Goal: Information Seeking & Learning: Learn about a topic

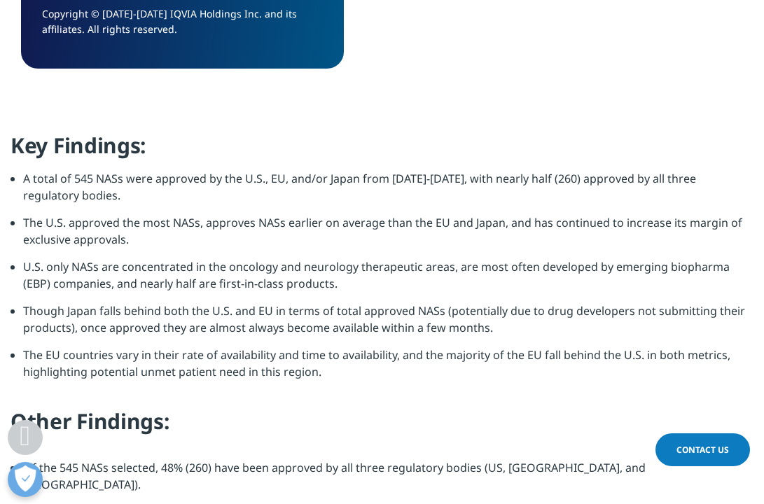
scroll to position [1681, 0]
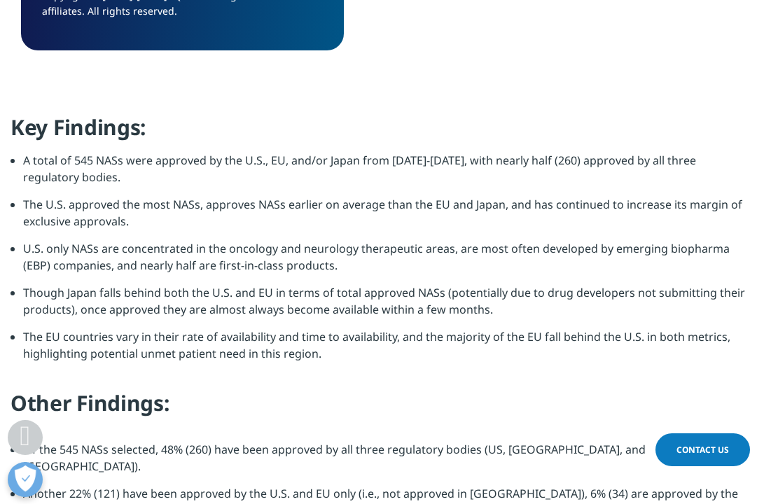
click at [315, 176] on li "A total of 545 NASs were approved by the U.S., EU, and/or Japan from [DATE]-[DA…" at bounding box center [388, 174] width 730 height 44
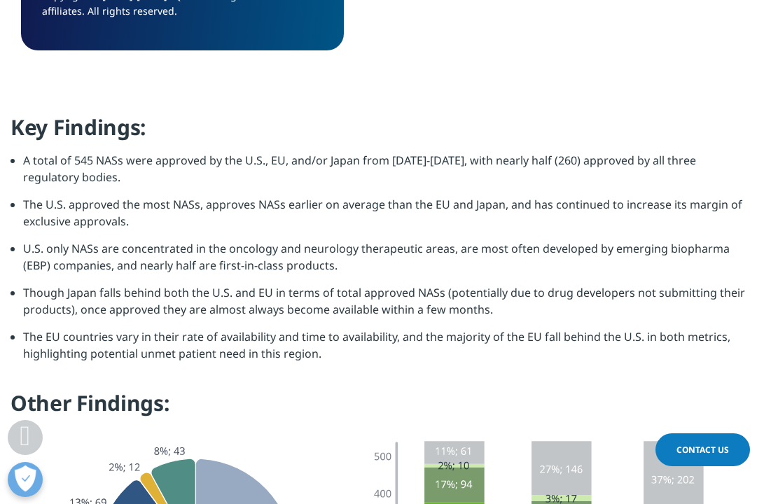
click at [315, 176] on li "A total of 545 NASs were approved by the U.S., EU, and/or Japan from [DATE]-[DA…" at bounding box center [388, 174] width 730 height 44
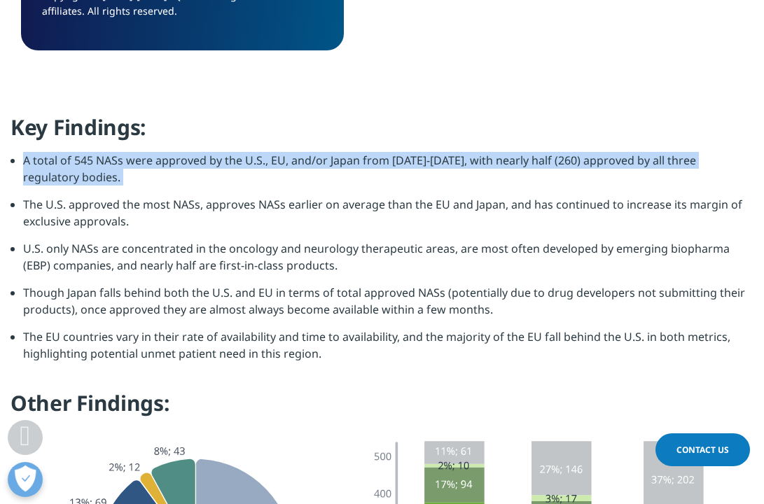
drag, startPoint x: 315, startPoint y: 176, endPoint x: 319, endPoint y: 183, distance: 8.2
click at [319, 183] on li "A total of 545 NASs were approved by the U.S., EU, and/or Japan from [DATE]-[DA…" at bounding box center [388, 174] width 730 height 44
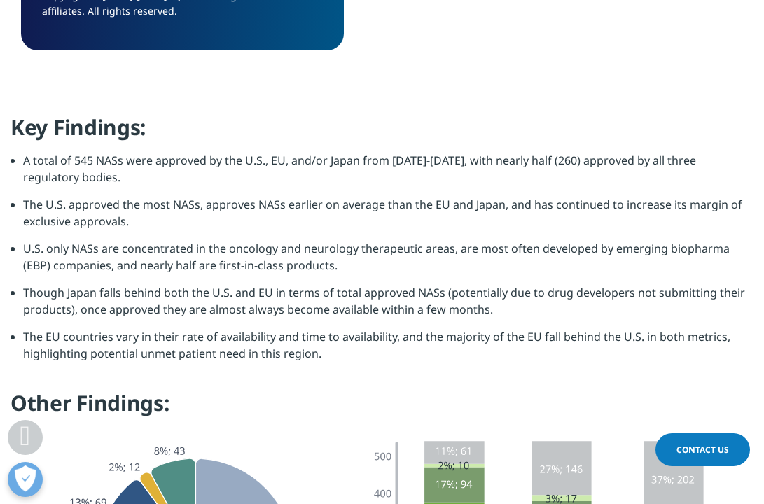
click at [319, 183] on li "A total of 545 NASs were approved by the U.S., EU, and/or Japan from [DATE]-[DA…" at bounding box center [388, 174] width 730 height 44
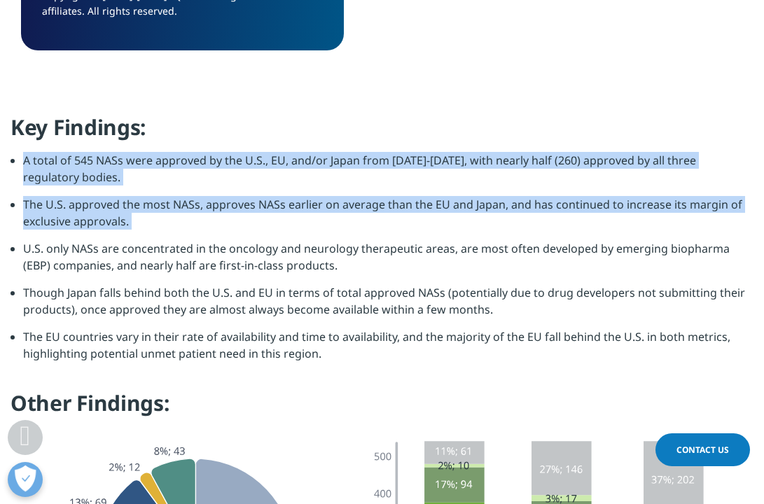
drag, startPoint x: 319, startPoint y: 183, endPoint x: 358, endPoint y: 220, distance: 54.4
click at [358, 220] on ul "A total of 545 NASs were approved by the U.S., EU, and/or Japan from [DATE]-[DA…" at bounding box center [381, 262] width 743 height 220
click at [358, 220] on li "The U.S. approved the most NASs, approves NASs earlier on average than the EU a…" at bounding box center [388, 218] width 730 height 44
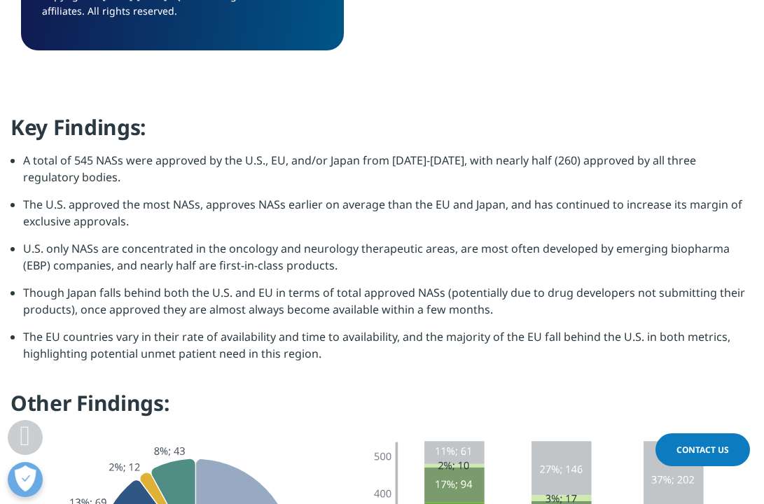
click at [358, 220] on li "The U.S. approved the most NASs, approves NASs earlier on average than the EU a…" at bounding box center [388, 218] width 730 height 44
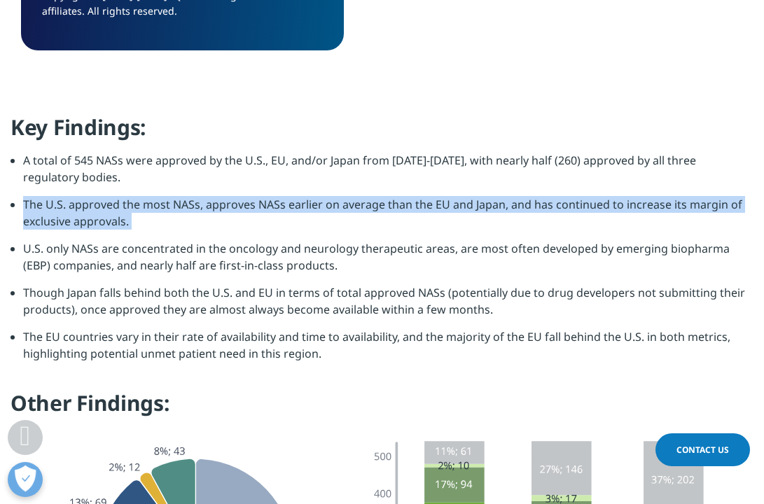
click at [360, 219] on li "The U.S. approved the most NASs, approves NASs earlier on average than the EU a…" at bounding box center [388, 218] width 730 height 44
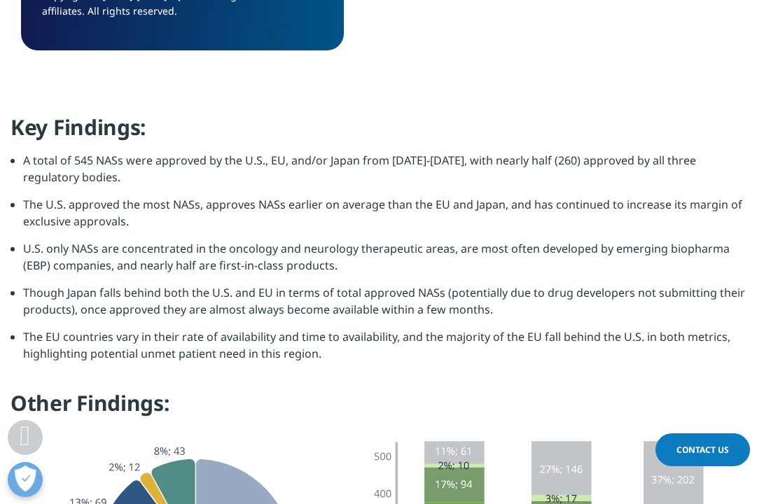
click at [360, 219] on li "The U.S. approved the most NASs, approves NASs earlier on average than the EU a…" at bounding box center [388, 218] width 730 height 44
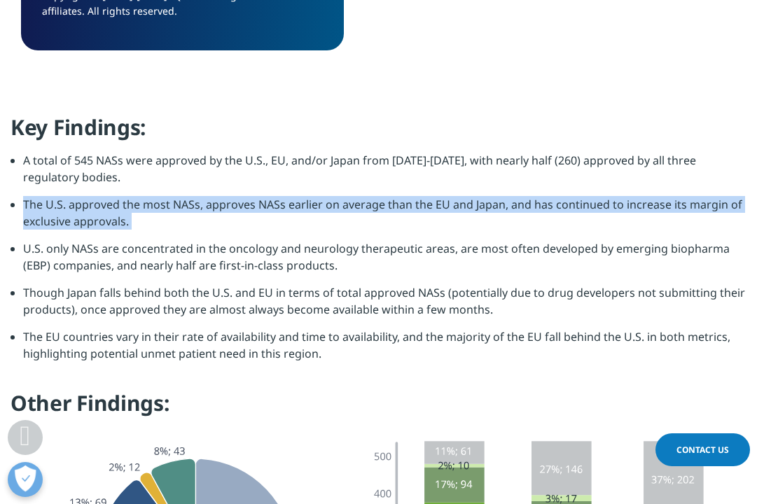
click at [364, 223] on li "The U.S. approved the most NASs, approves NASs earlier on average than the EU a…" at bounding box center [388, 218] width 730 height 44
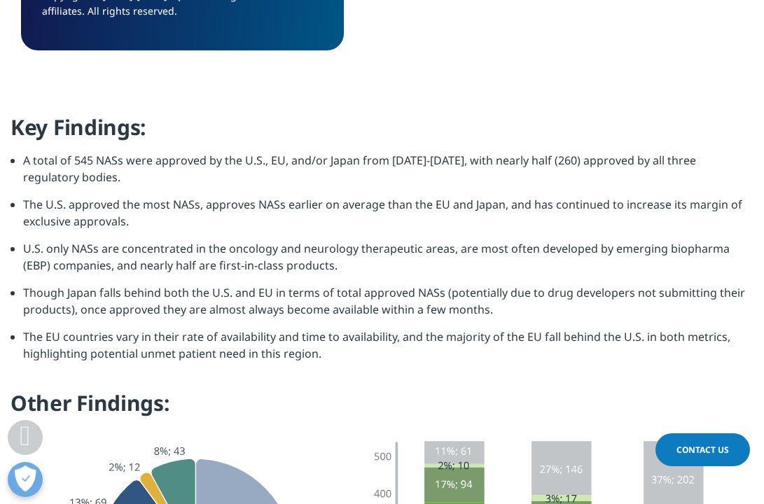
click at [364, 223] on li "The U.S. approved the most NASs, approves NASs earlier on average than the EU a…" at bounding box center [388, 218] width 730 height 44
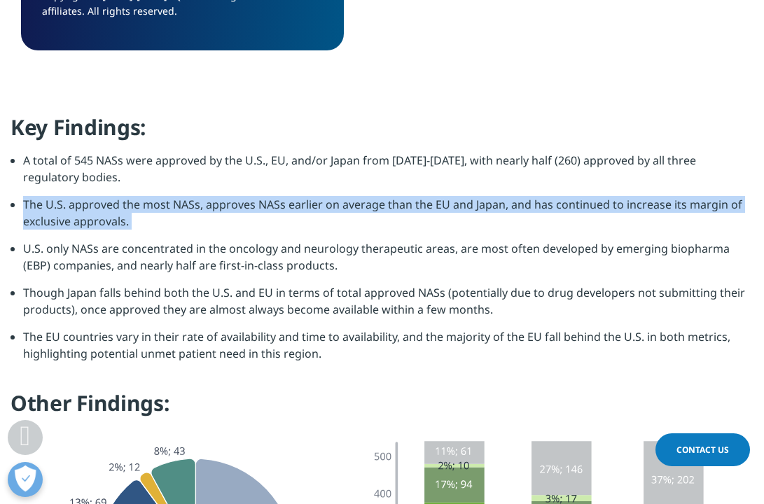
drag, startPoint x: 364, startPoint y: 223, endPoint x: 371, endPoint y: 229, distance: 9.0
click at [371, 229] on li "The U.S. approved the most NASs, approves NASs earlier on average than the EU a…" at bounding box center [388, 218] width 730 height 44
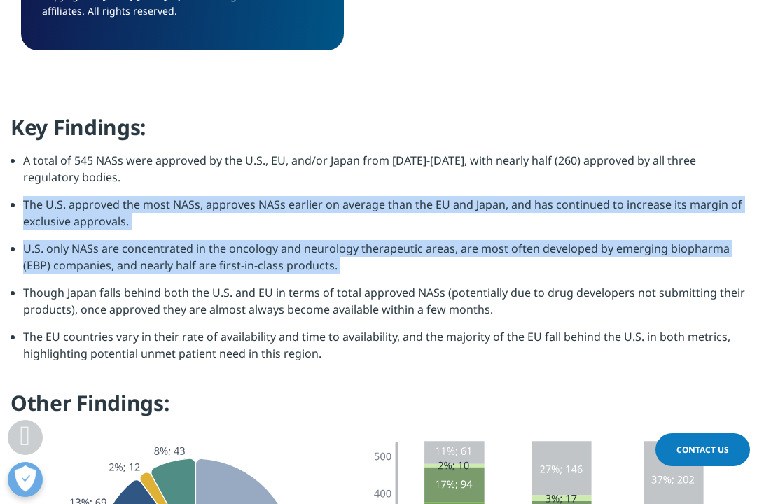
drag, startPoint x: 371, startPoint y: 229, endPoint x: 415, endPoint y: 278, distance: 65.9
click at [415, 278] on ul "A total of 545 NASs were approved by the U.S., EU, and/or Japan from [DATE]-[DA…" at bounding box center [381, 262] width 743 height 220
click at [415, 278] on li "U.S. only NASs are concentrated in the oncology and neurology therapeutic areas…" at bounding box center [388, 262] width 730 height 44
click at [394, 262] on li "U.S. only NASs are concentrated in the oncology and neurology therapeutic areas…" at bounding box center [388, 262] width 730 height 44
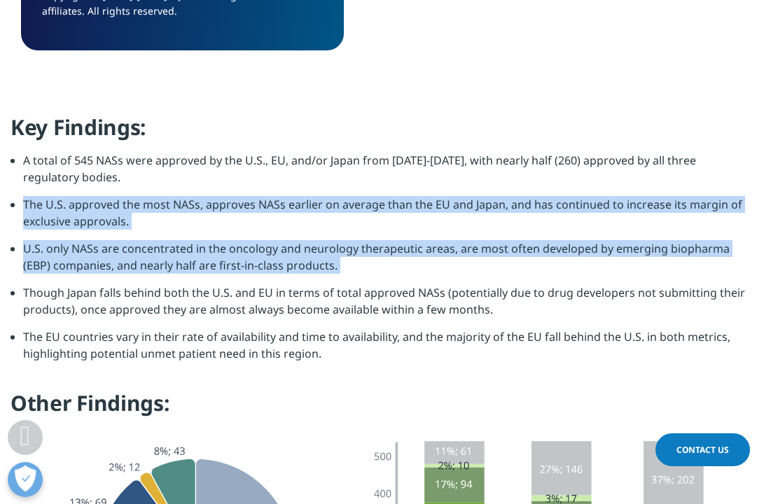
click at [394, 262] on li "U.S. only NASs are concentrated in the oncology and neurology therapeutic areas…" at bounding box center [388, 262] width 730 height 44
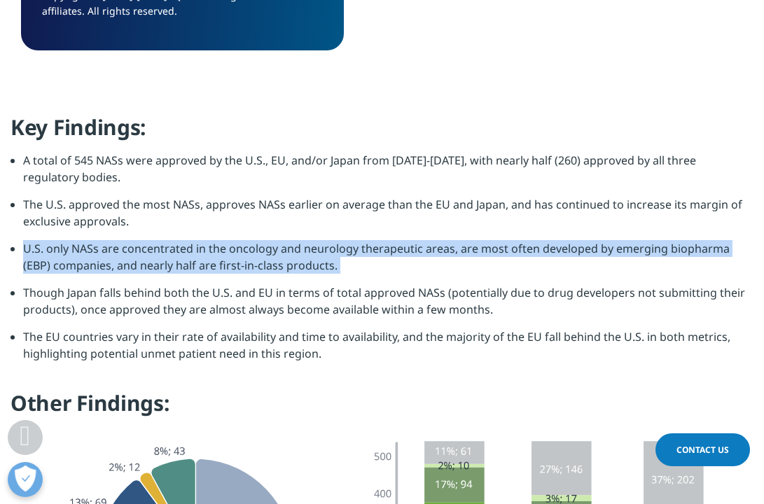
drag, startPoint x: 394, startPoint y: 262, endPoint x: 387, endPoint y: 255, distance: 9.4
click at [387, 255] on li "U.S. only NASs are concentrated in the oncology and neurology therapeutic areas…" at bounding box center [388, 262] width 730 height 44
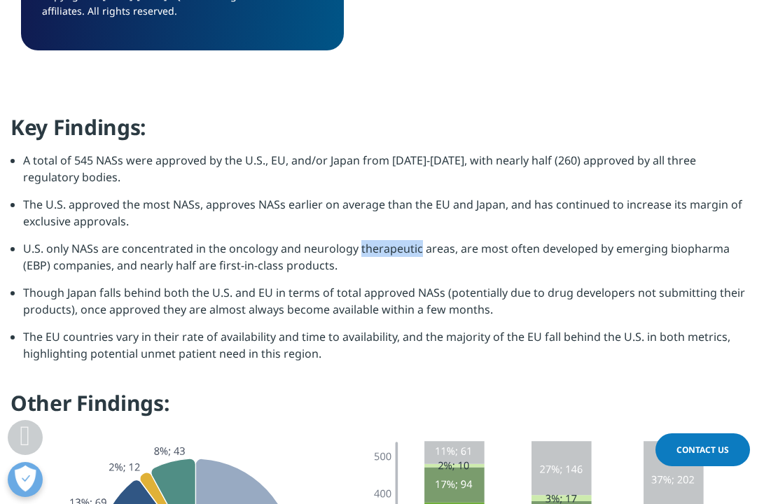
click at [387, 255] on li "U.S. only NASs are concentrated in the oncology and neurology therapeutic areas…" at bounding box center [388, 262] width 730 height 44
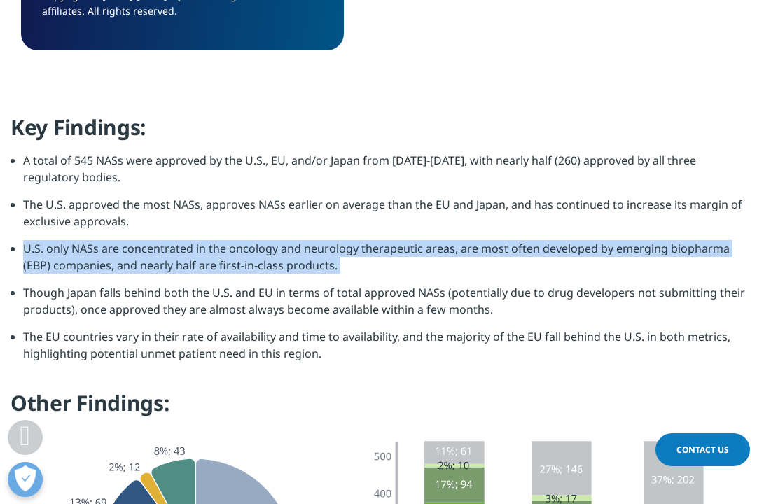
click at [386, 256] on li "U.S. only NASs are concentrated in the oncology and neurology therapeutic areas…" at bounding box center [388, 262] width 730 height 44
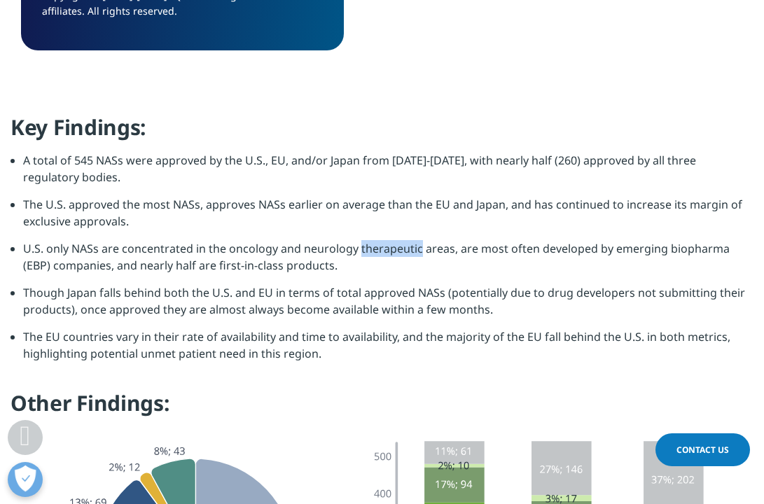
click at [386, 256] on li "U.S. only NASs are concentrated in the oncology and neurology therapeutic areas…" at bounding box center [388, 262] width 730 height 44
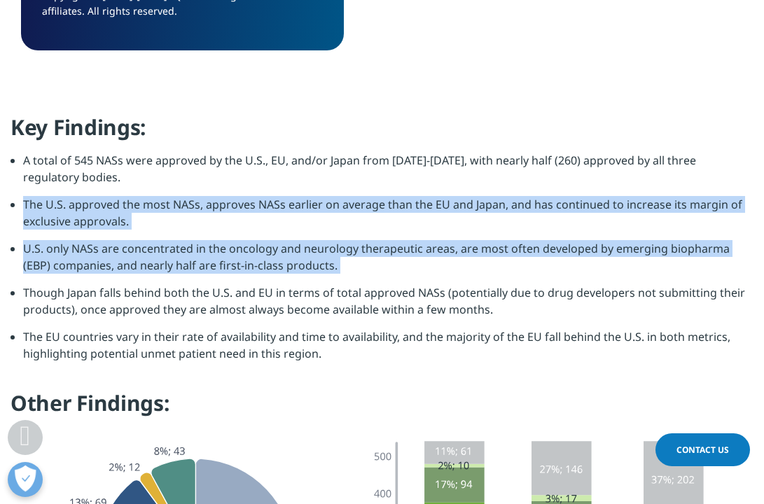
drag, startPoint x: 386, startPoint y: 256, endPoint x: 356, endPoint y: 230, distance: 39.6
click at [356, 230] on ul "A total of 545 NASs were approved by the U.S., EU, and/or Japan from [DATE]-[DA…" at bounding box center [381, 262] width 743 height 220
click at [356, 230] on li "The U.S. approved the most NASs, approves NASs earlier on average than the EU a…" at bounding box center [388, 218] width 730 height 44
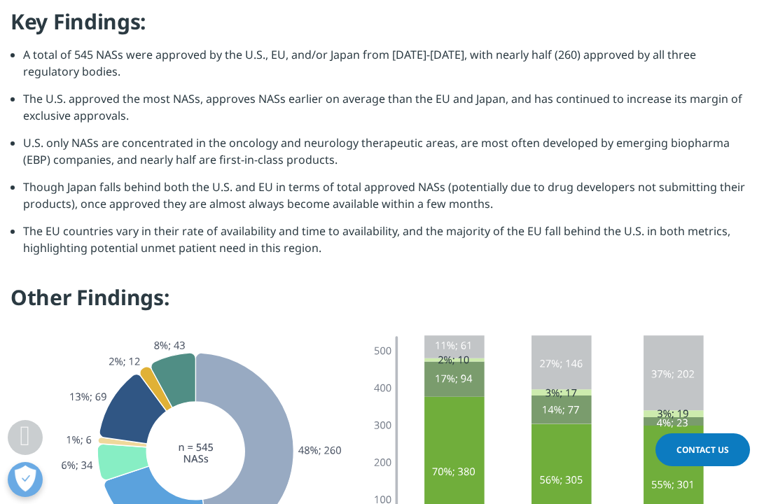
scroll to position [1795, 0]
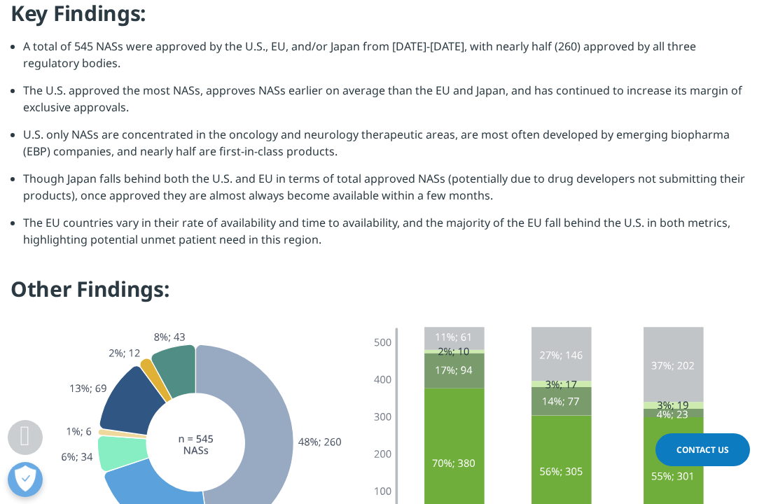
click at [344, 237] on li "The EU countries vary in their rate of availability and time to availability, a…" at bounding box center [388, 236] width 730 height 44
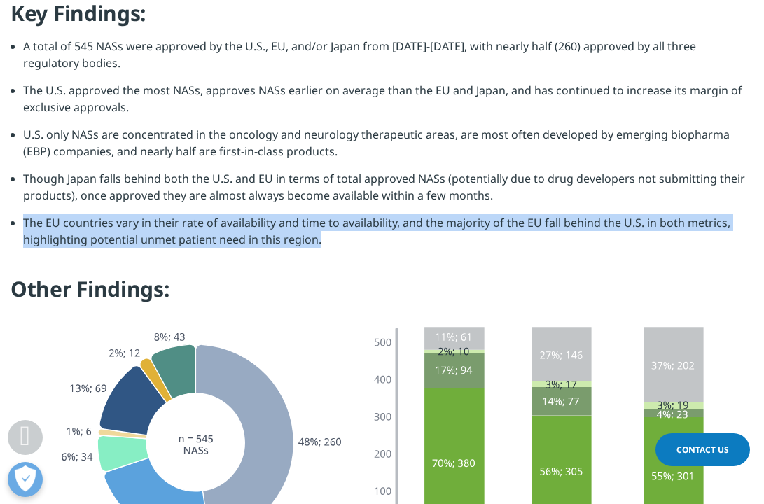
drag, startPoint x: 344, startPoint y: 237, endPoint x: 367, endPoint y: 251, distance: 26.6
click at [367, 251] on li "The EU countries vary in their rate of availability and time to availability, a…" at bounding box center [388, 236] width 730 height 44
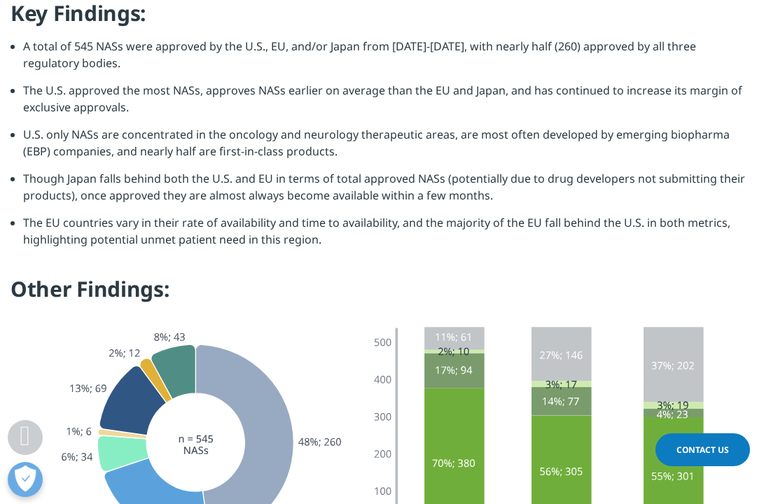
click at [367, 251] on li "The EU countries vary in their rate of availability and time to availability, a…" at bounding box center [388, 236] width 730 height 44
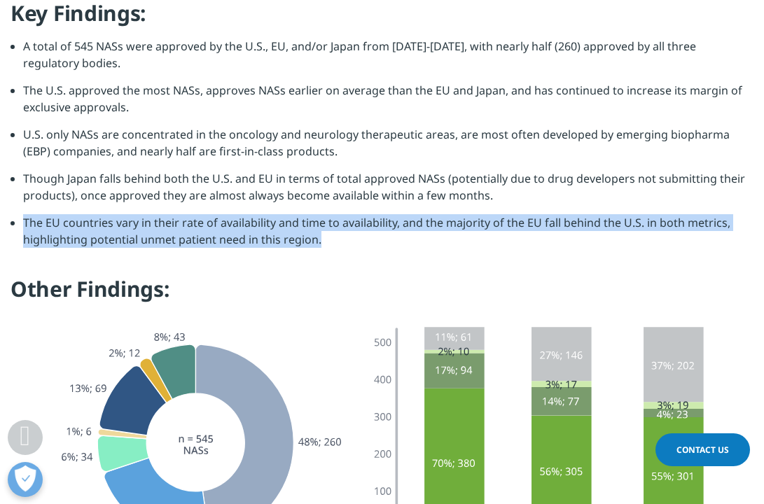
drag, startPoint x: 367, startPoint y: 251, endPoint x: 341, endPoint y: 223, distance: 38.6
click at [341, 223] on li "The EU countries vary in their rate of availability and time to availability, a…" at bounding box center [388, 236] width 730 height 44
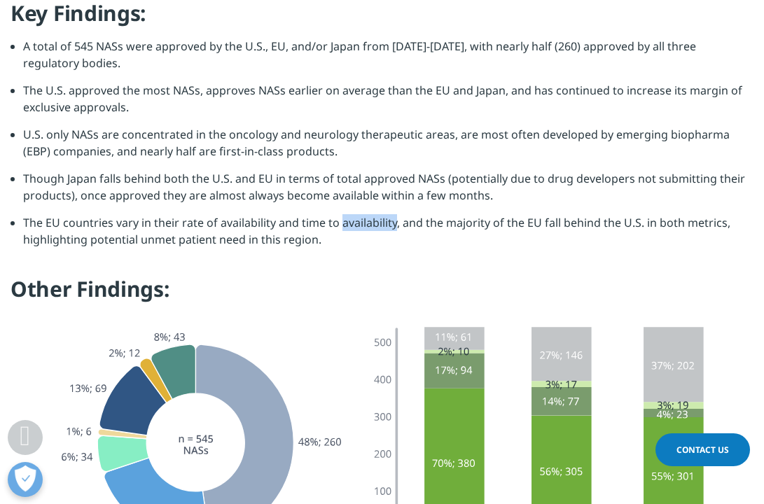
click at [341, 223] on li "The EU countries vary in their rate of availability and time to availability, a…" at bounding box center [388, 236] width 730 height 44
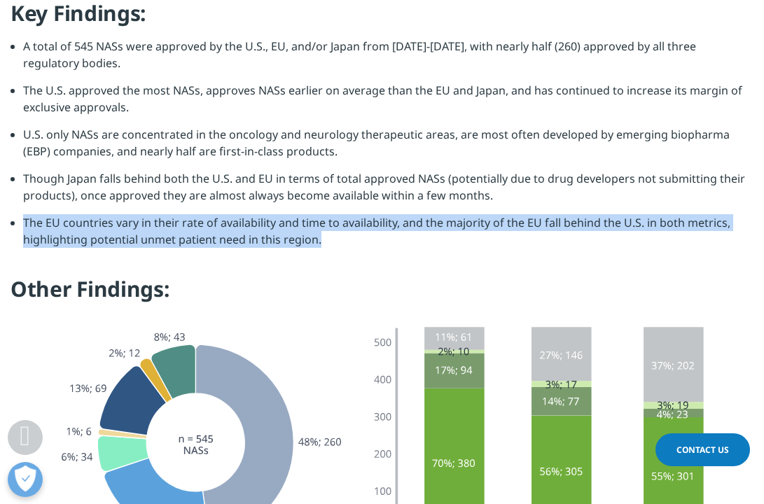
click at [341, 223] on li "The EU countries vary in their rate of availability and time to availability, a…" at bounding box center [388, 236] width 730 height 44
drag, startPoint x: 341, startPoint y: 223, endPoint x: 363, endPoint y: 241, distance: 29.3
click at [363, 241] on li "The EU countries vary in their rate of availability and time to availability, a…" at bounding box center [388, 236] width 730 height 44
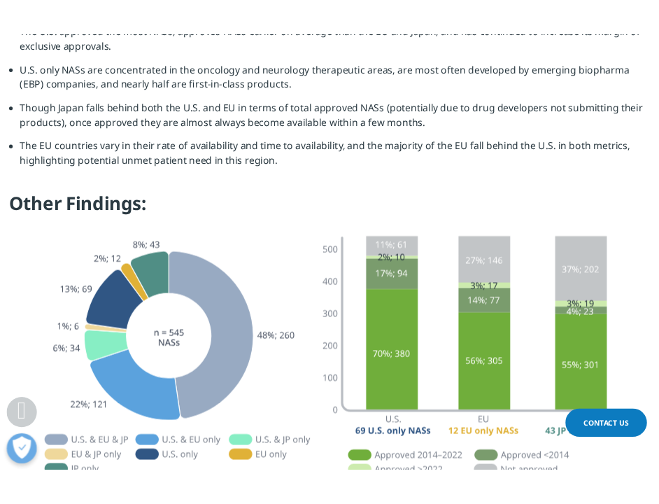
scroll to position [1787, 0]
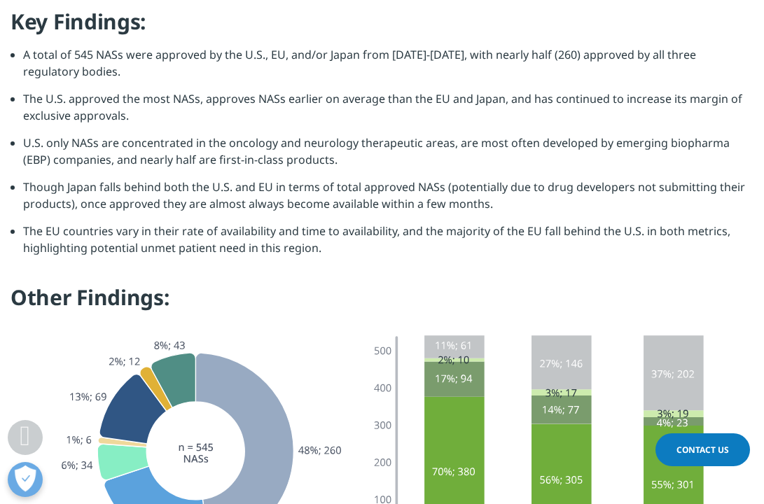
click at [66, 105] on li "The U.S. approved the most NASs, approves NASs earlier on average than the EU a…" at bounding box center [388, 112] width 730 height 44
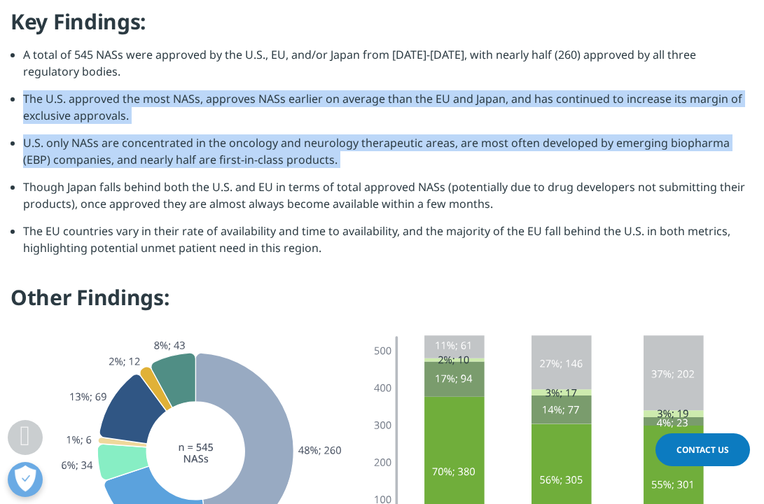
drag, startPoint x: 66, startPoint y: 105, endPoint x: 127, endPoint y: 159, distance: 81.3
click at [127, 159] on ul "A total of 545 NASs were approved by the U.S., EU, and/or Japan from [DATE]-[DA…" at bounding box center [381, 156] width 743 height 220
click at [127, 159] on li "U.S. only NASs are concentrated in the oncology and neurology therapeutic areas…" at bounding box center [388, 156] width 730 height 44
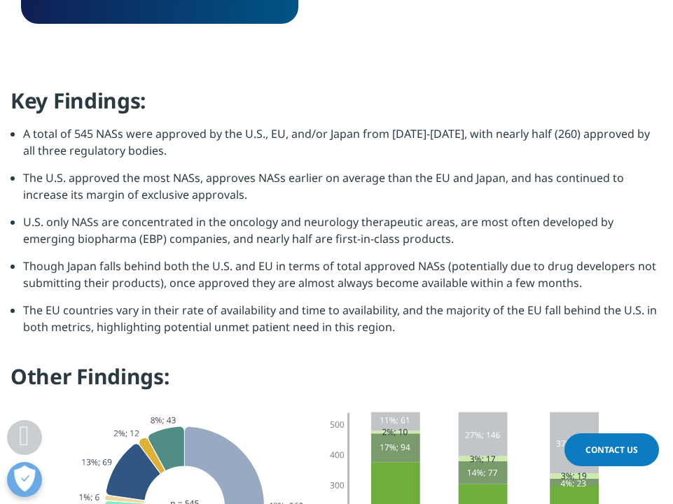
scroll to position [1887, 0]
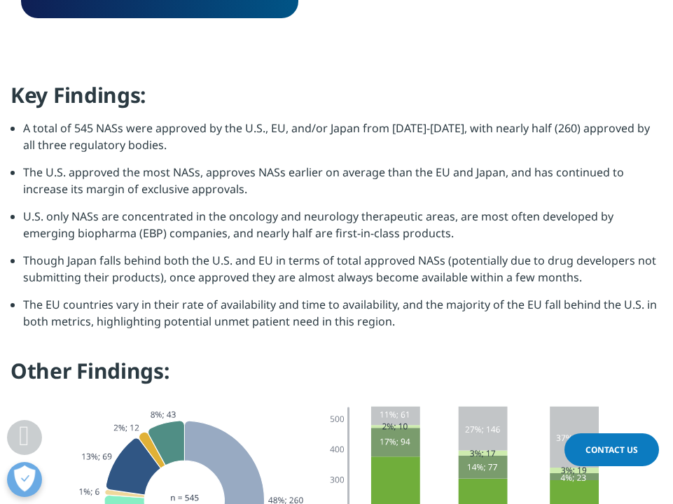
click at [252, 164] on li "The U.S. approved the most NASs, approves NASs earlier on average than the EU a…" at bounding box center [342, 186] width 639 height 44
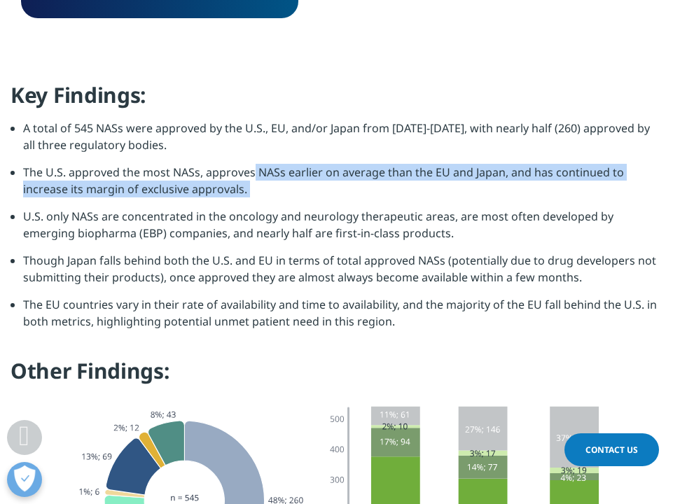
drag, startPoint x: 252, startPoint y: 66, endPoint x: 276, endPoint y: 95, distance: 38.3
click at [276, 164] on li "The U.S. approved the most NASs, approves NASs earlier on average than the EU a…" at bounding box center [342, 186] width 639 height 44
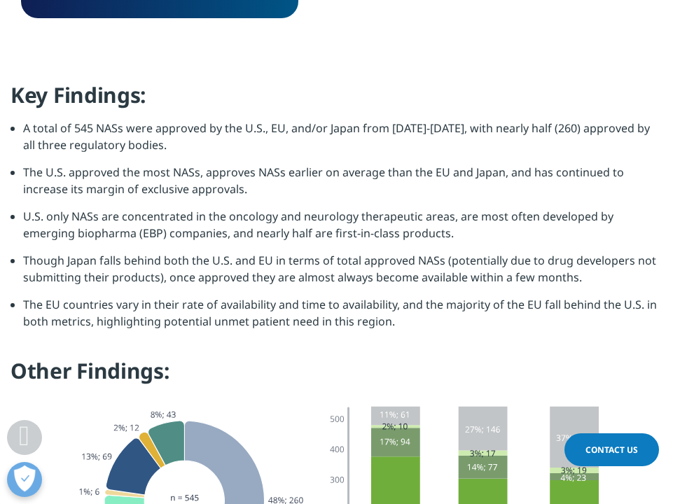
click at [276, 164] on li "The U.S. approved the most NASs, approves NASs earlier on average than the EU a…" at bounding box center [342, 186] width 639 height 44
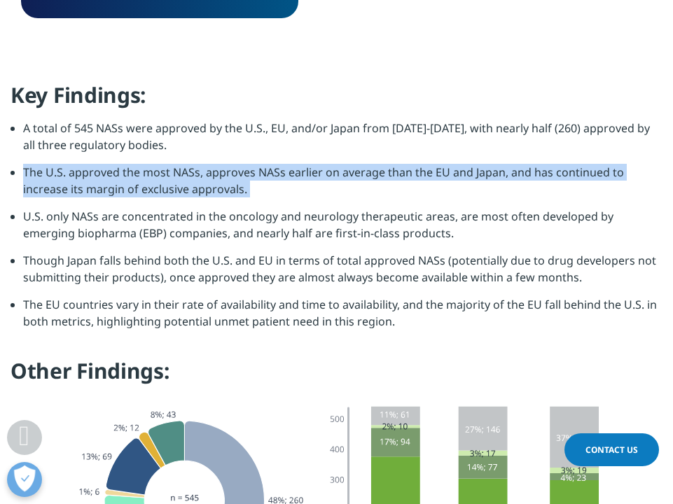
click at [276, 164] on li "The U.S. approved the most NASs, approves NASs earlier on average than the EU a…" at bounding box center [342, 186] width 639 height 44
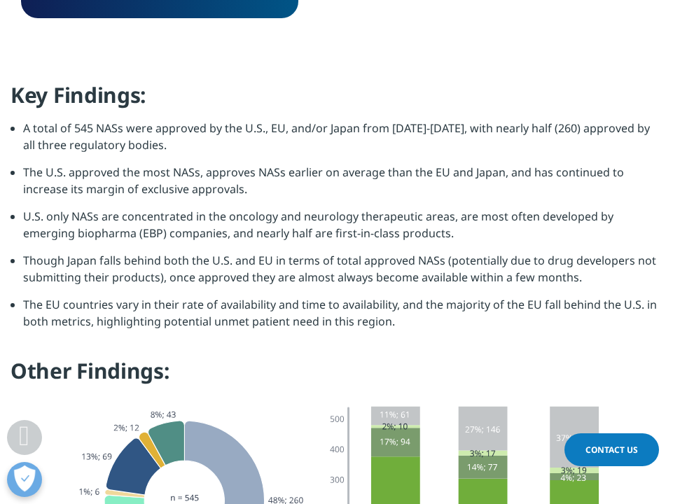
click at [276, 164] on li "The U.S. approved the most NASs, approves NASs earlier on average than the EU a…" at bounding box center [342, 186] width 639 height 44
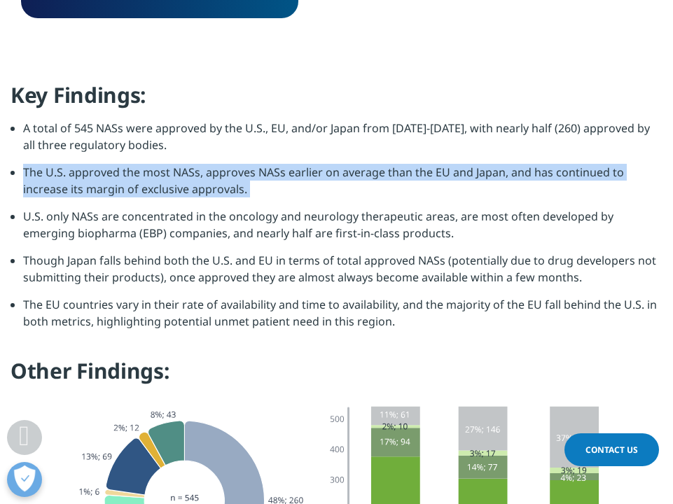
drag, startPoint x: 276, startPoint y: 92, endPoint x: 263, endPoint y: 79, distance: 18.3
click at [263, 164] on li "The U.S. approved the most NASs, approves NASs earlier on average than the EU a…" at bounding box center [342, 186] width 639 height 44
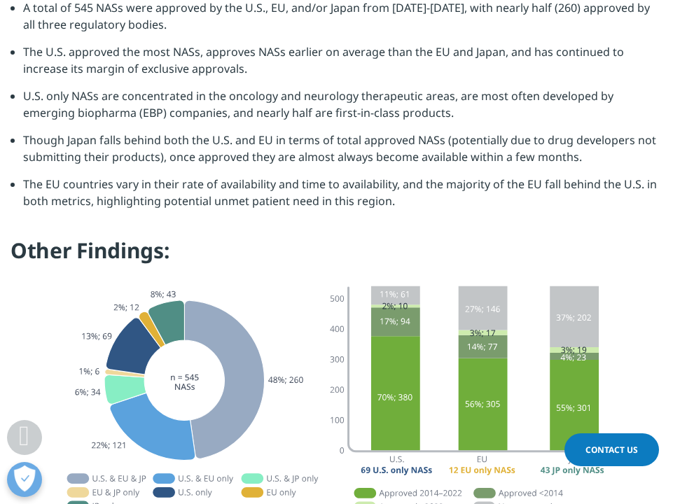
scroll to position [2010, 0]
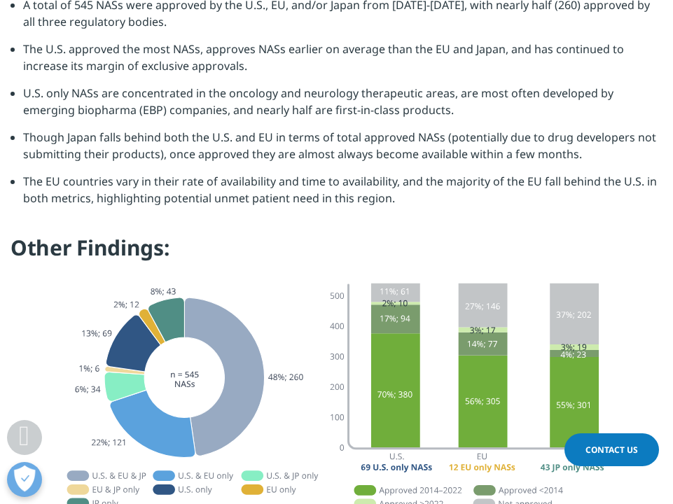
click at [132, 272] on img at bounding box center [336, 423] width 589 height 302
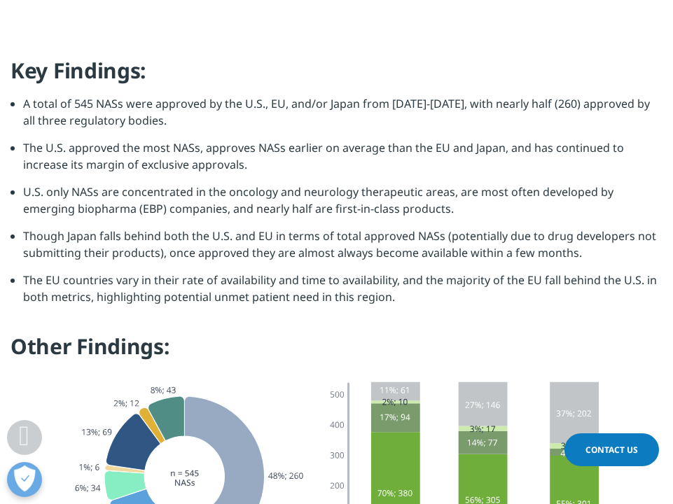
scroll to position [1854, 0]
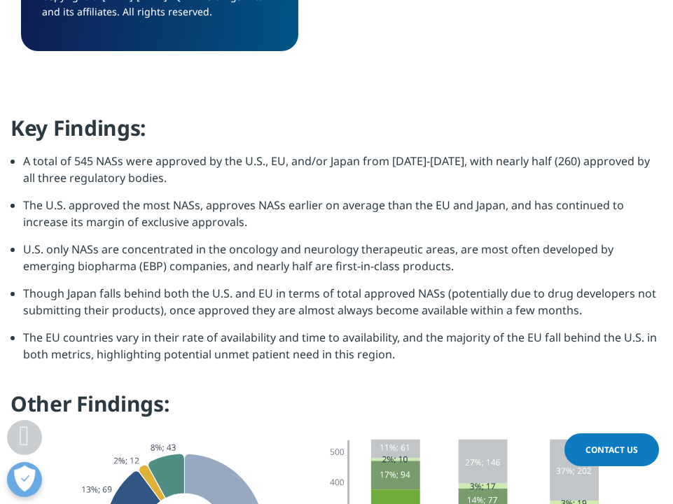
click at [36, 241] on li "U.S. only NASs are concentrated in the oncology and neurology therapeutic areas…" at bounding box center [342, 263] width 639 height 44
drag, startPoint x: 36, startPoint y: 146, endPoint x: 90, endPoint y: 144, distance: 53.9
click at [90, 241] on li "U.S. only NASs are concentrated in the oncology and neurology therapeutic areas…" at bounding box center [342, 263] width 639 height 44
click at [253, 197] on li "The U.S. approved the most NASs, approves NASs earlier on average than the EU a…" at bounding box center [342, 219] width 639 height 44
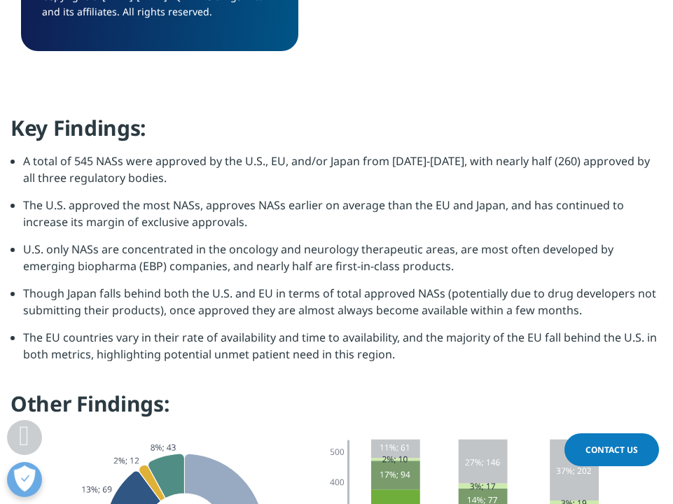
click at [253, 197] on li "The U.S. approved the most NASs, approves NASs earlier on average than the EU a…" at bounding box center [342, 219] width 639 height 44
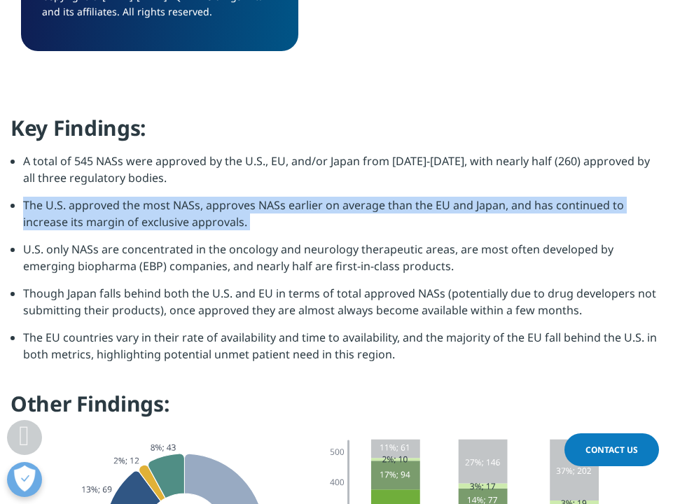
click at [253, 197] on li "The U.S. approved the most NASs, approves NASs earlier on average than the EU a…" at bounding box center [342, 219] width 639 height 44
click at [225, 197] on li "The U.S. approved the most NASs, approves NASs earlier on average than the EU a…" at bounding box center [342, 219] width 639 height 44
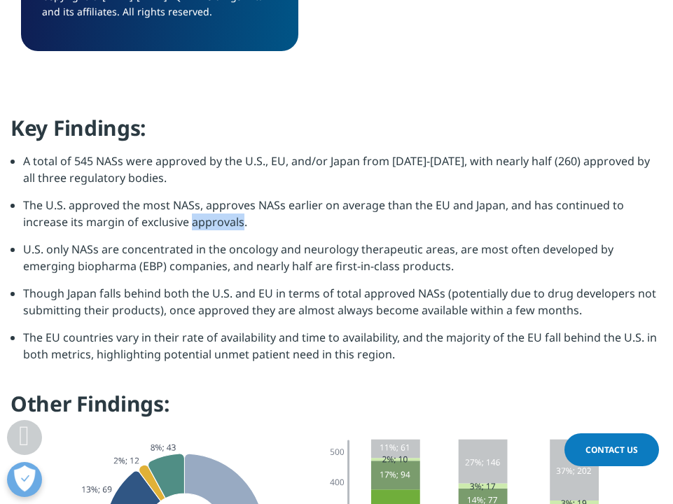
click at [225, 197] on li "The U.S. approved the most NASs, approves NASs earlier on average than the EU a…" at bounding box center [342, 219] width 639 height 44
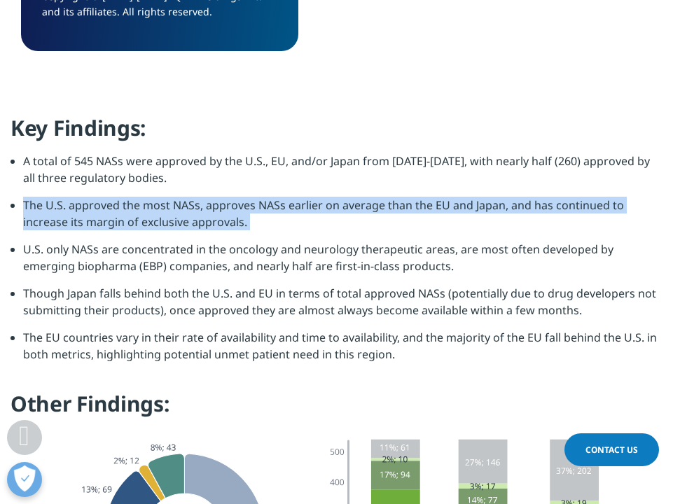
click at [225, 197] on li "The U.S. approved the most NASs, approves NASs earlier on average than the EU a…" at bounding box center [342, 219] width 639 height 44
